Goal: Task Accomplishment & Management: Complete application form

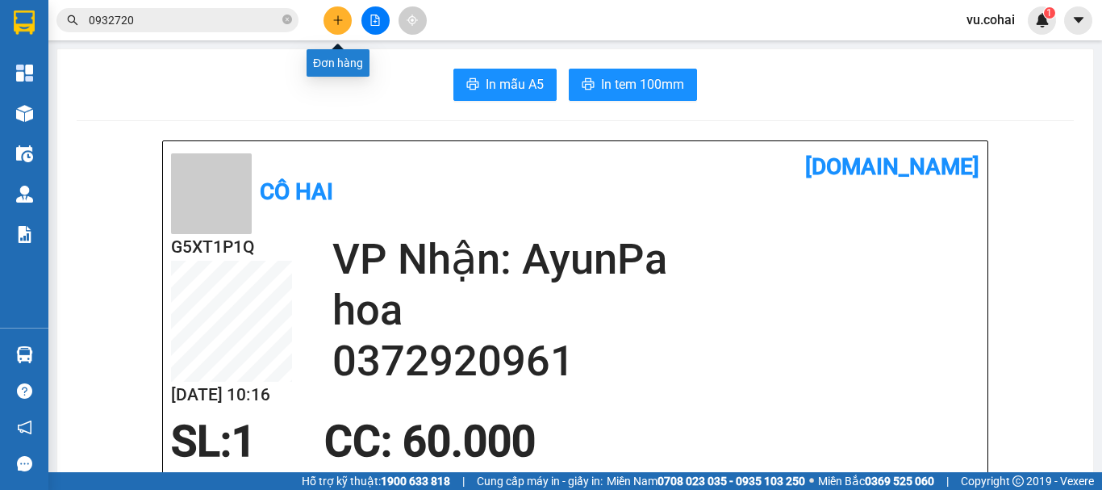
click at [336, 18] on icon "plus" at bounding box center [337, 20] width 11 height 11
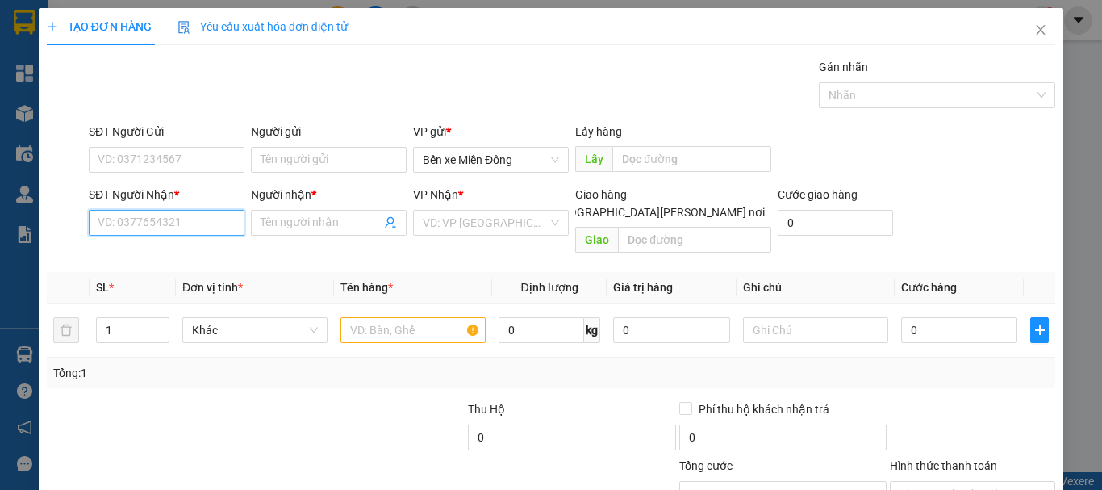
click at [144, 225] on input "SĐT Người Nhận *" at bounding box center [167, 223] width 156 height 26
type input "033386"
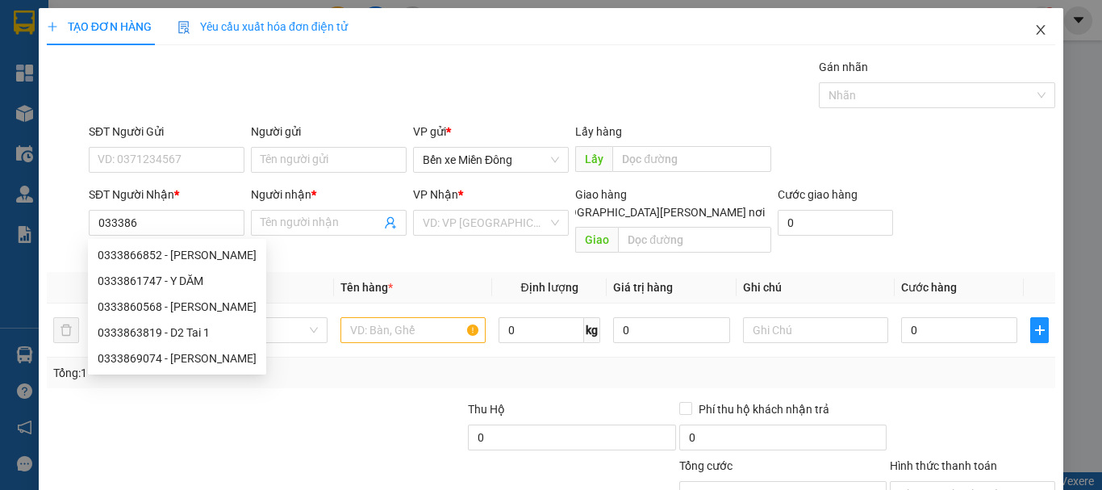
click at [1034, 31] on icon "close" at bounding box center [1040, 29] width 13 height 13
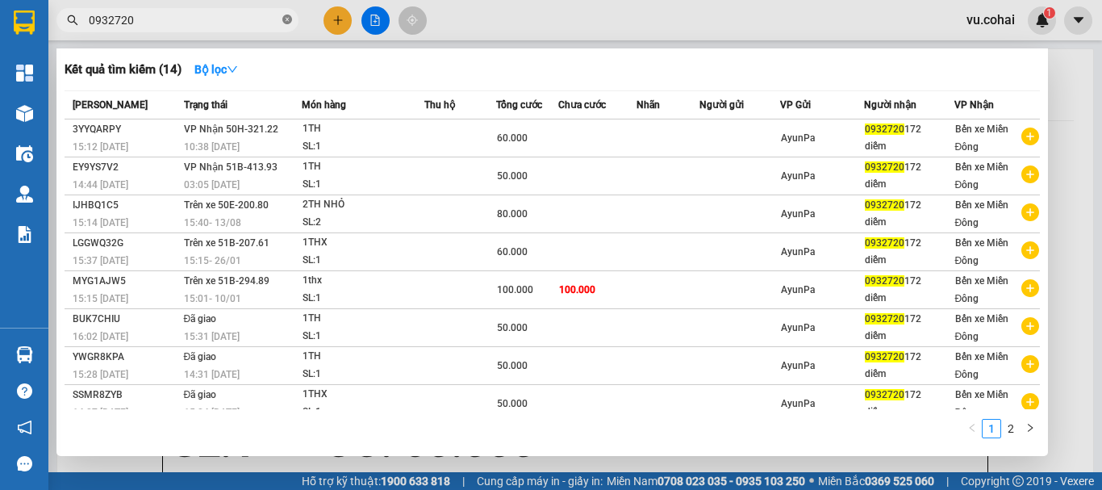
click at [286, 20] on icon "close-circle" at bounding box center [287, 20] width 10 height 10
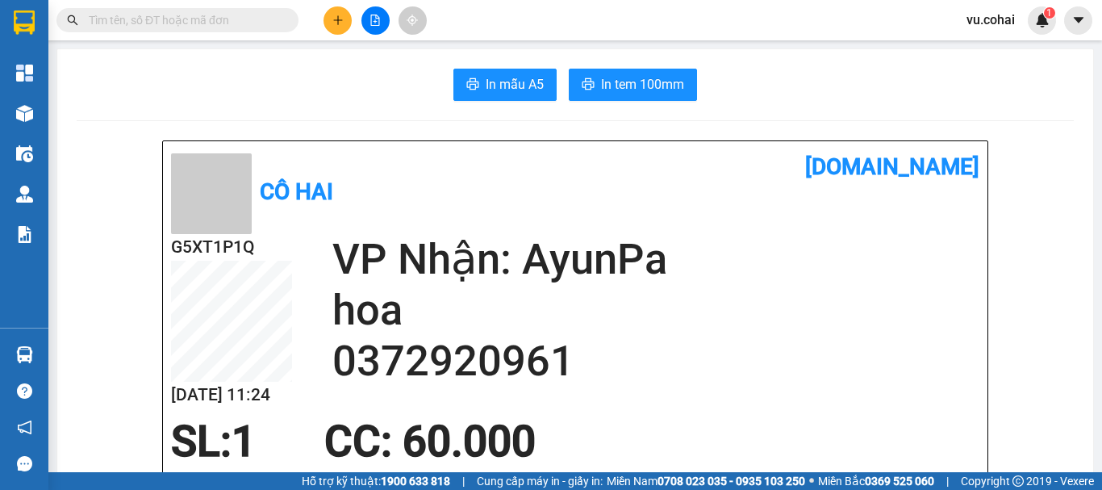
click at [232, 15] on input "text" at bounding box center [184, 20] width 190 height 18
click at [215, 19] on input "text" at bounding box center [184, 20] width 190 height 18
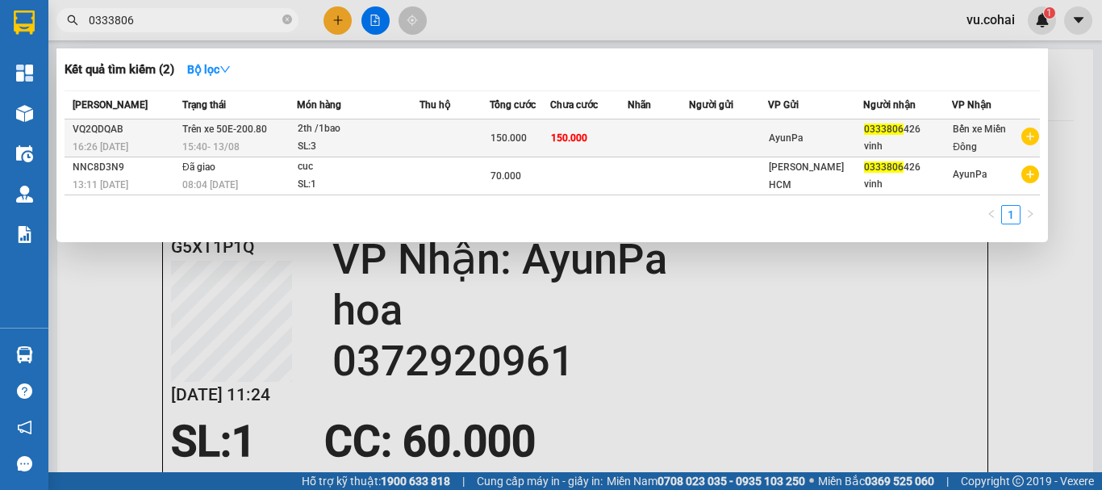
type input "0333806"
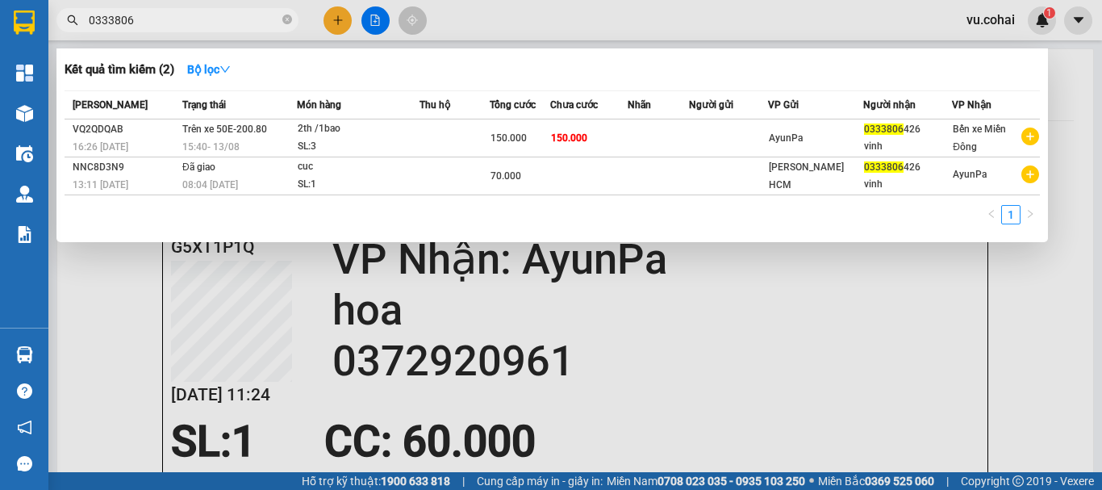
click at [425, 140] on td at bounding box center [455, 138] width 70 height 38
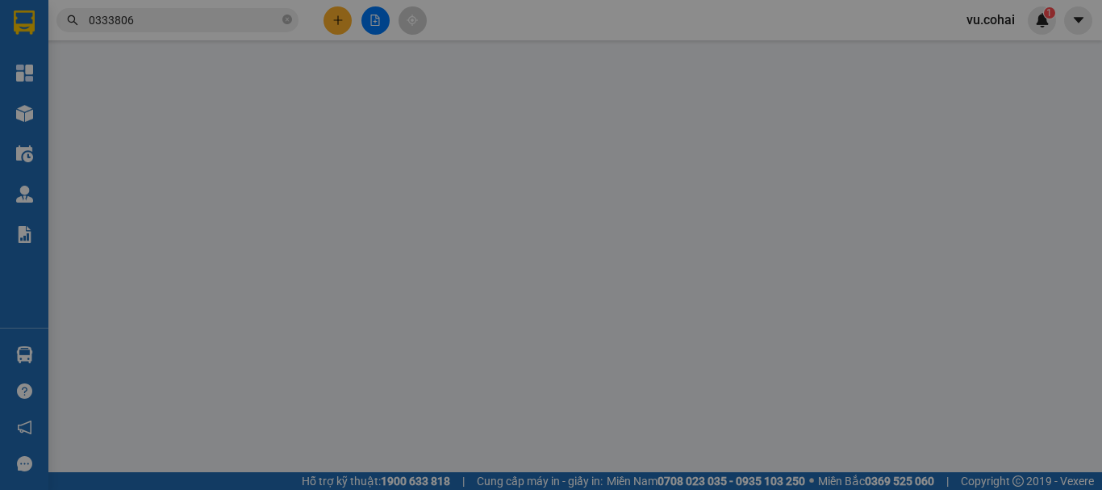
type input "0333806426"
type input "vinh"
type input "150.000"
